Goal: Find specific page/section: Find specific page/section

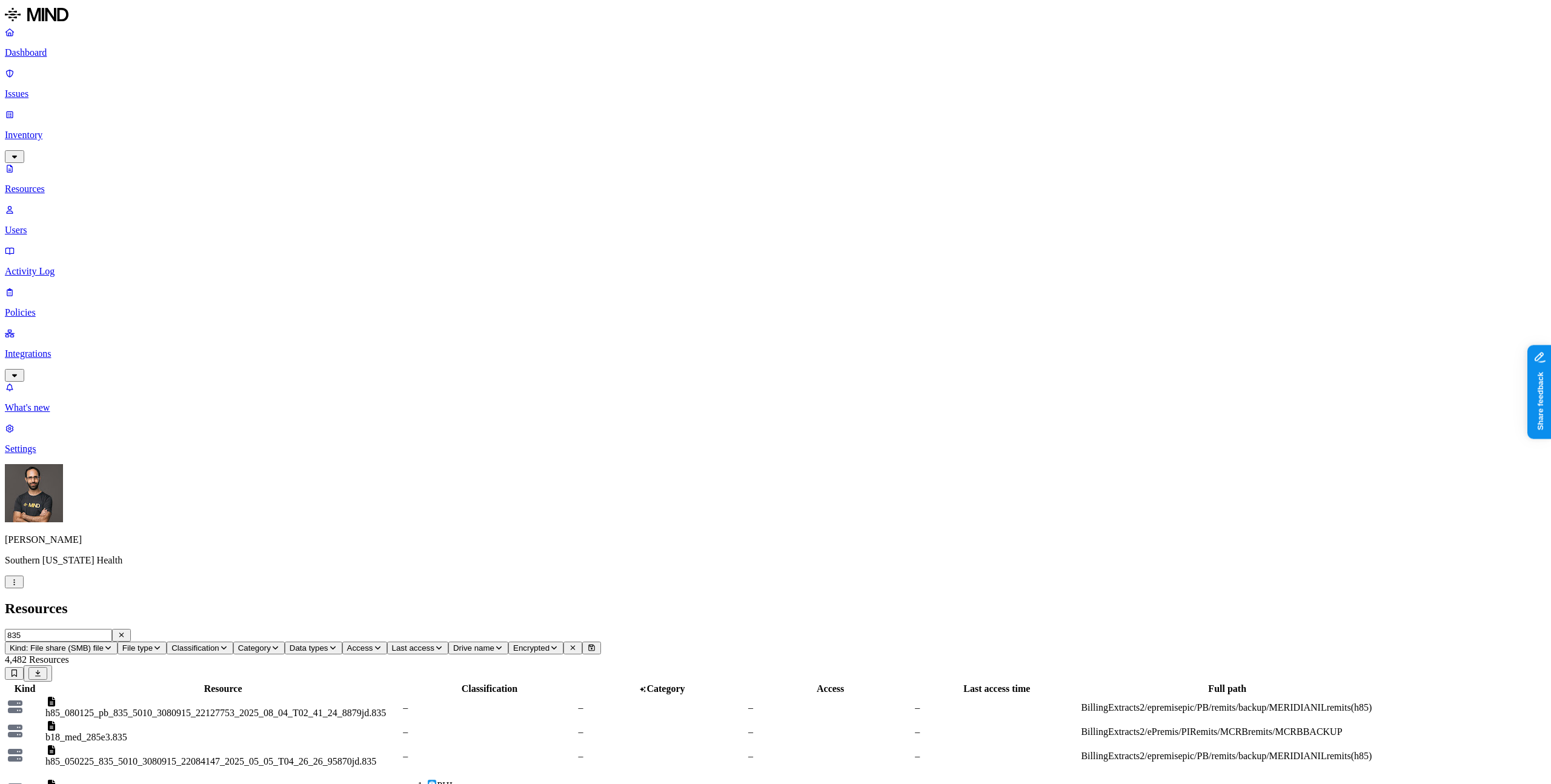
click at [62, 49] on p "Dashboard" at bounding box center [775, 53] width 1541 height 11
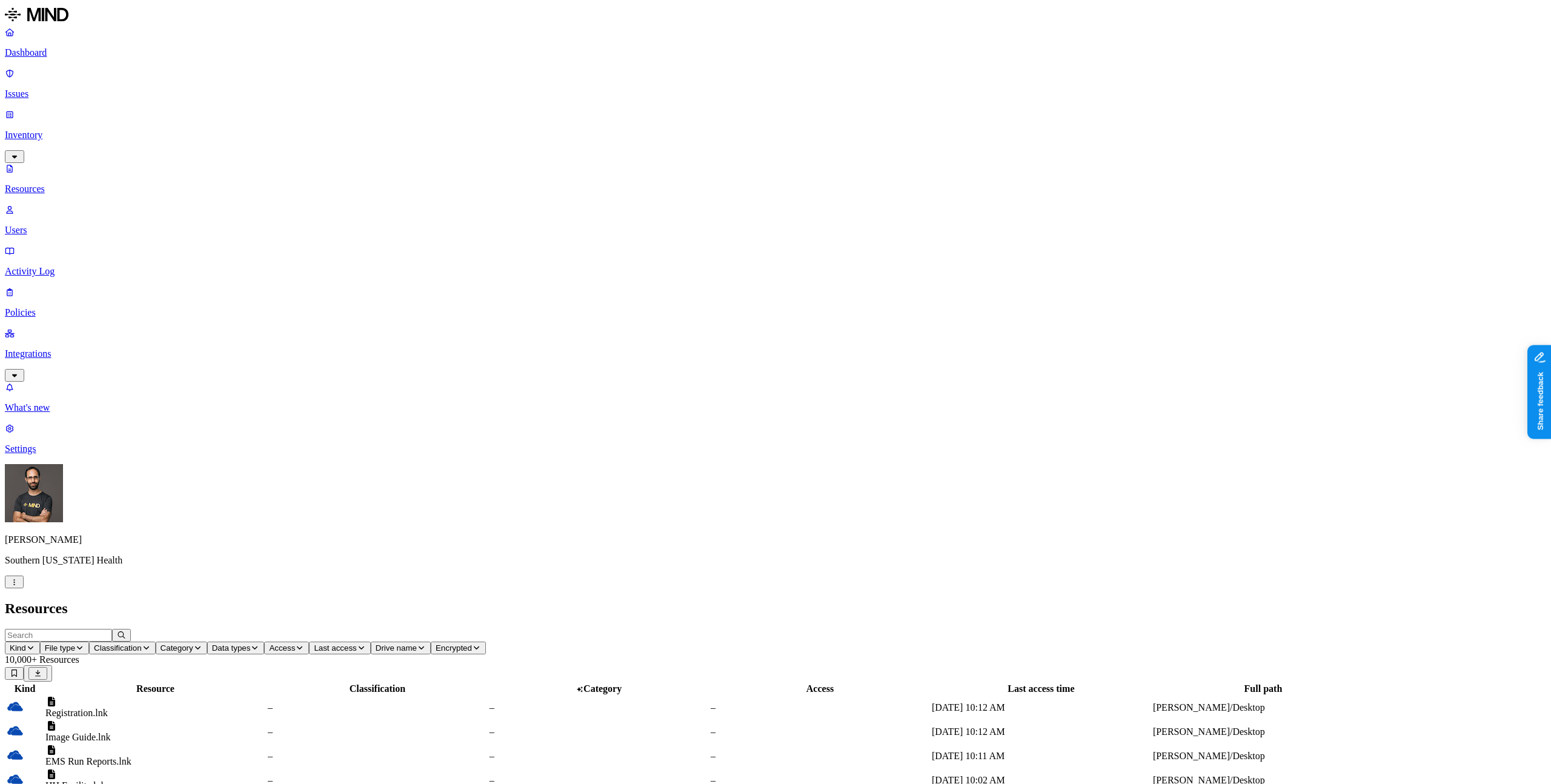
click at [18, 585] on icon "button" at bounding box center [14, 582] width 9 height 7
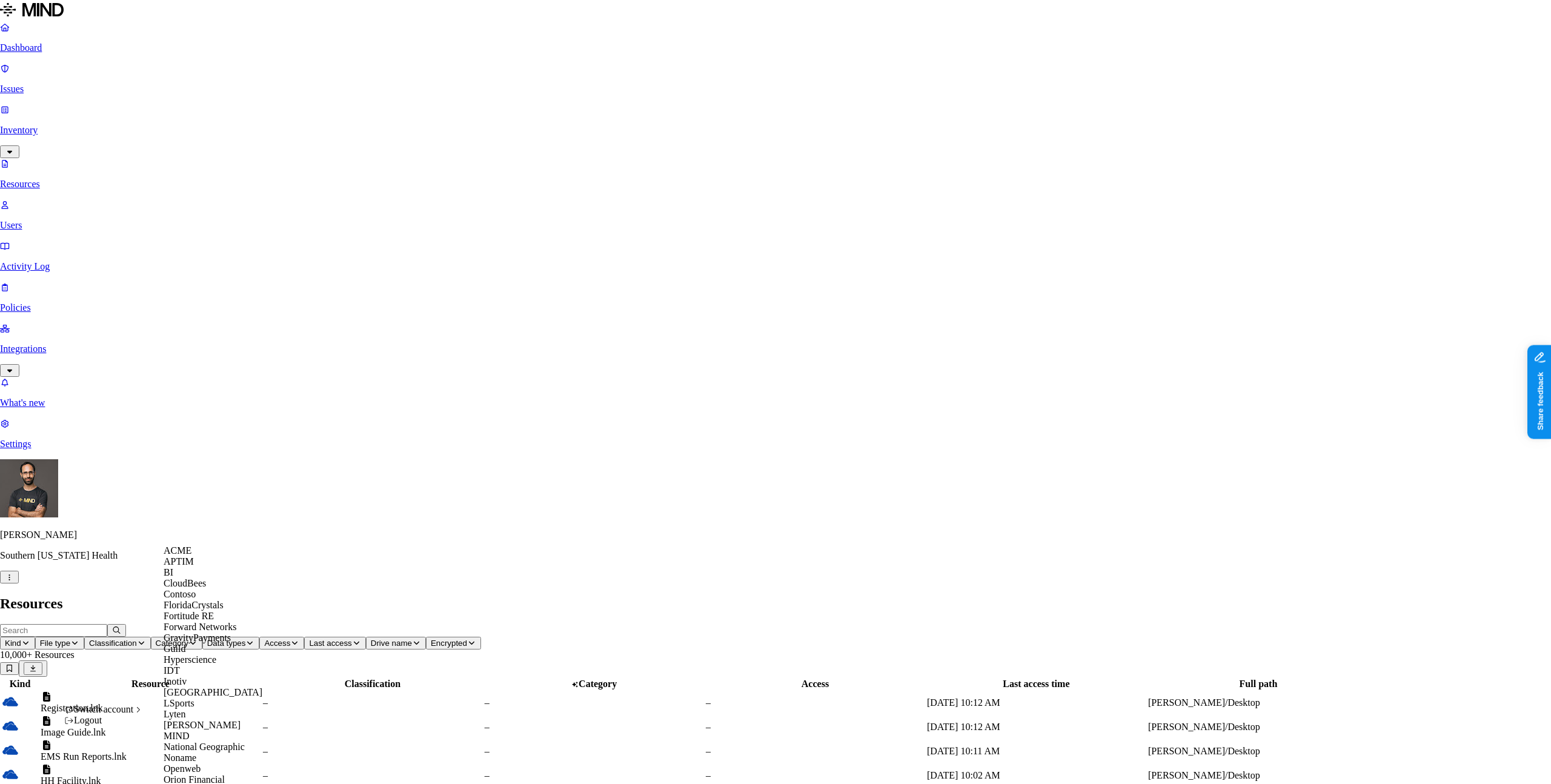
click at [189, 550] on div "ACME" at bounding box center [222, 550] width 117 height 11
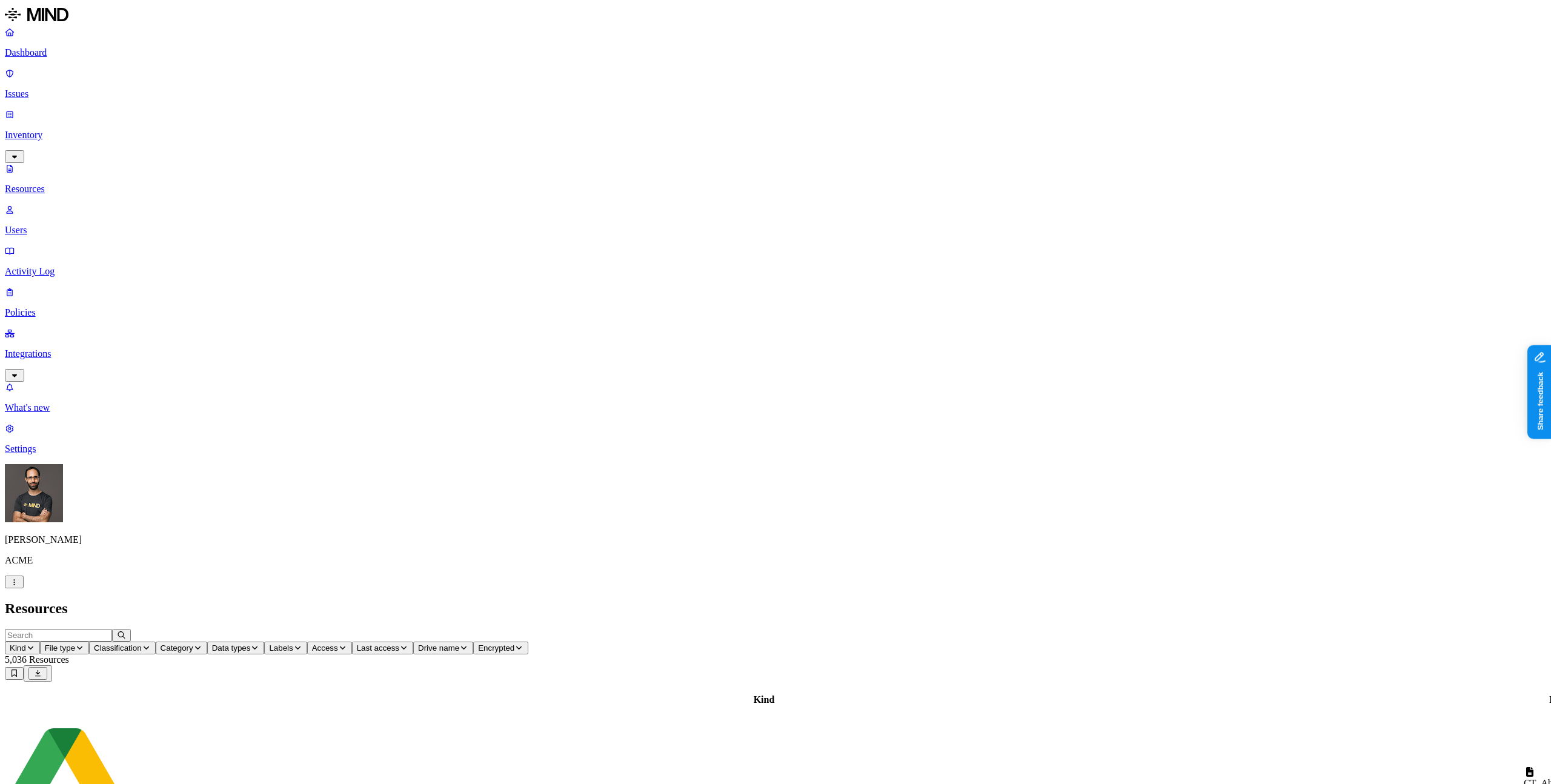
click at [1523, 778] on div "CT_Abdo.nii" at bounding box center [1568, 783] width 89 height 11
click at [352, 641] on button "Access" at bounding box center [329, 647] width 45 height 13
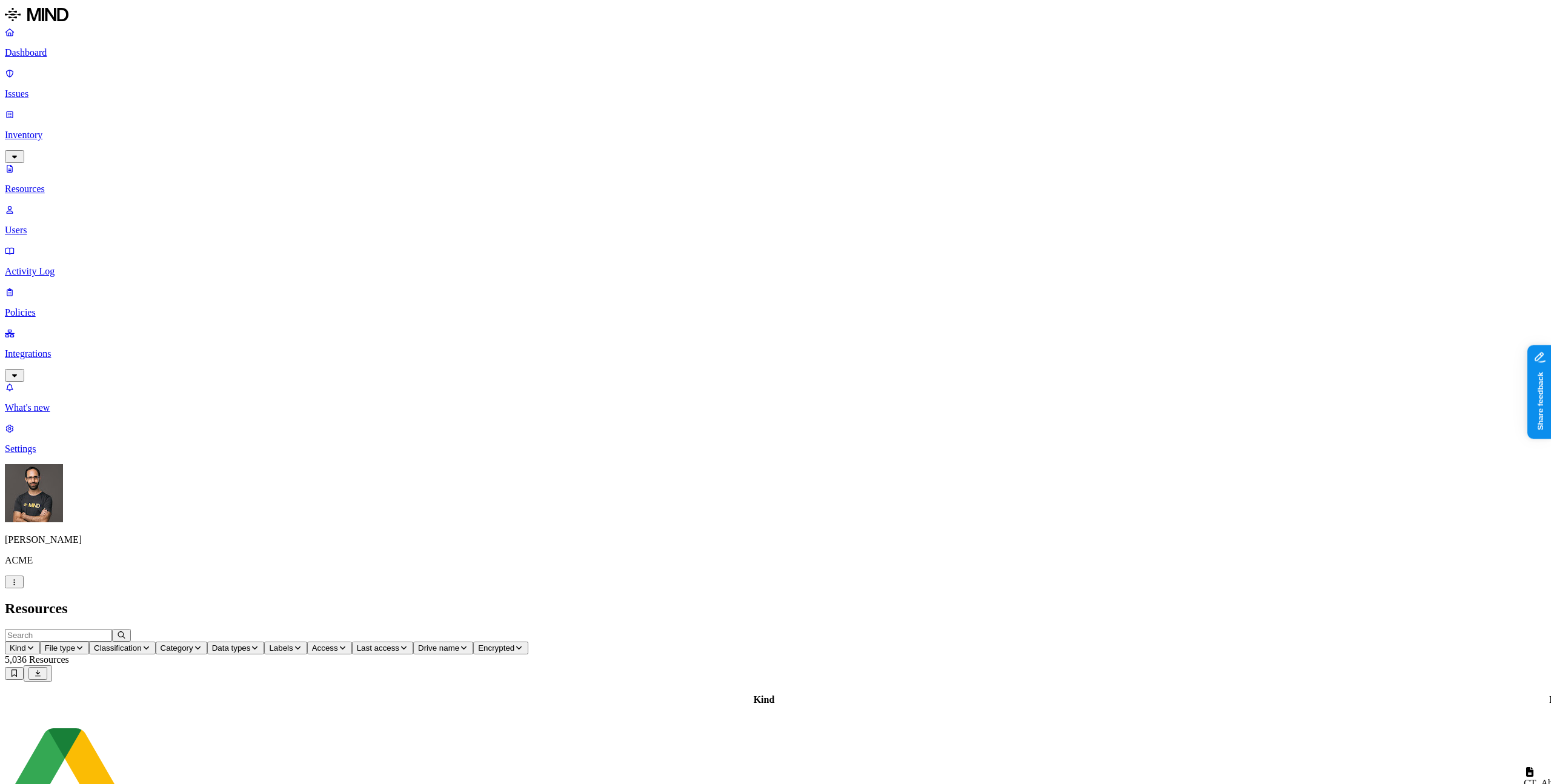
click at [970, 600] on div "Resources" at bounding box center [775, 609] width 1541 height 17
click at [970, 629] on header "Kind File type Classification Category Data types Labels Access Last access Dri…" at bounding box center [775, 655] width 1541 height 53
